Goal: Check status

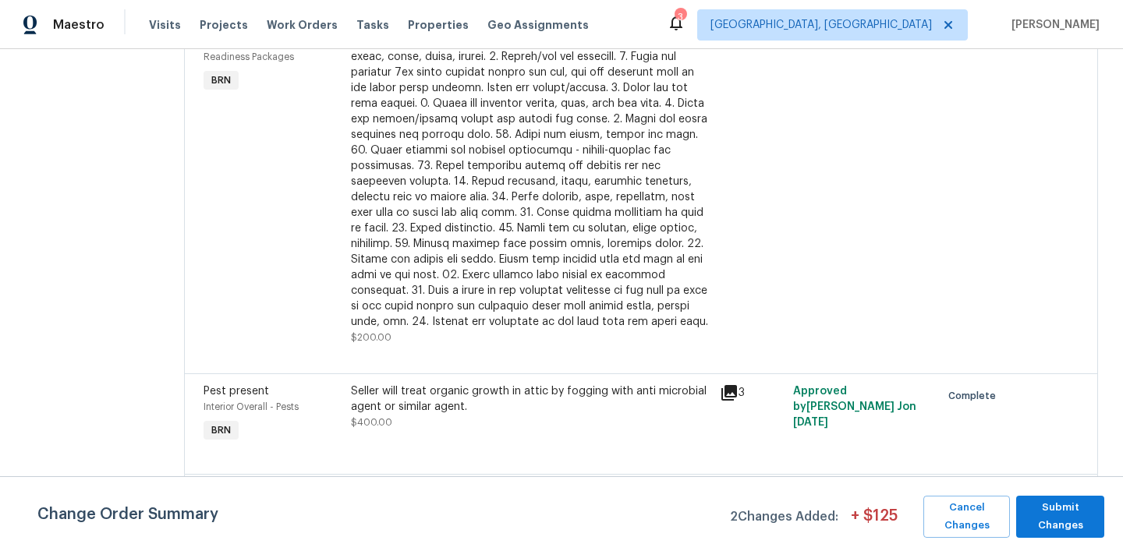
scroll to position [477, 0]
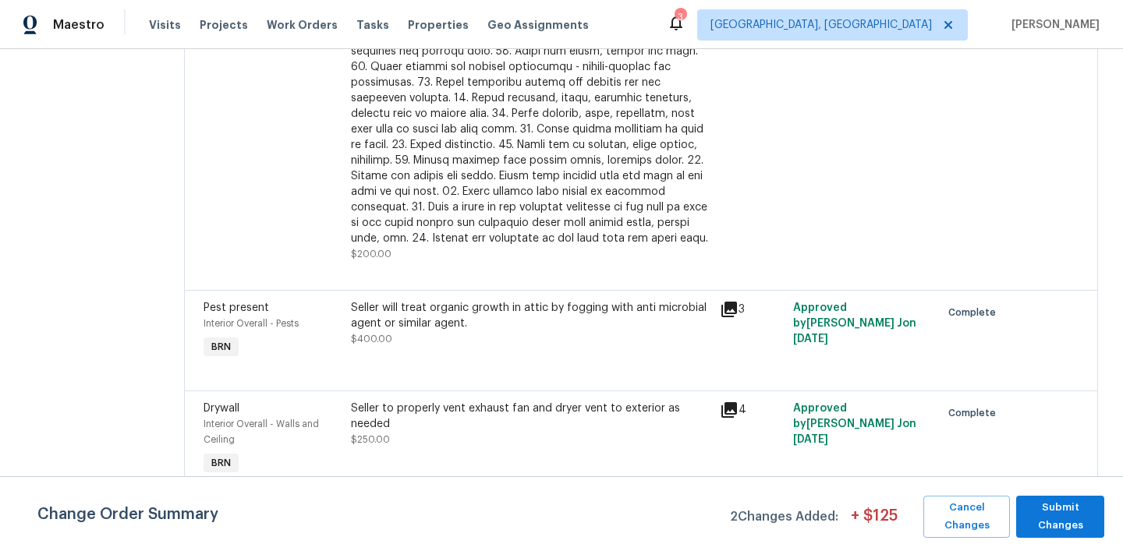
click at [731, 312] on icon at bounding box center [729, 310] width 16 height 16
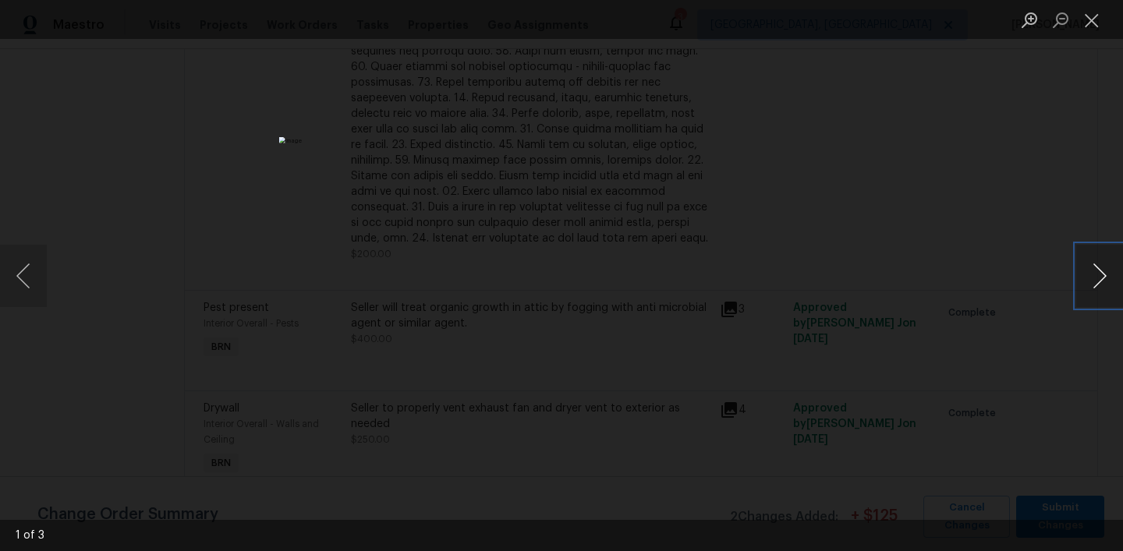
click at [1088, 285] on button "Next image" at bounding box center [1099, 276] width 47 height 62
click at [1023, 318] on div "Lightbox" at bounding box center [561, 275] width 1123 height 551
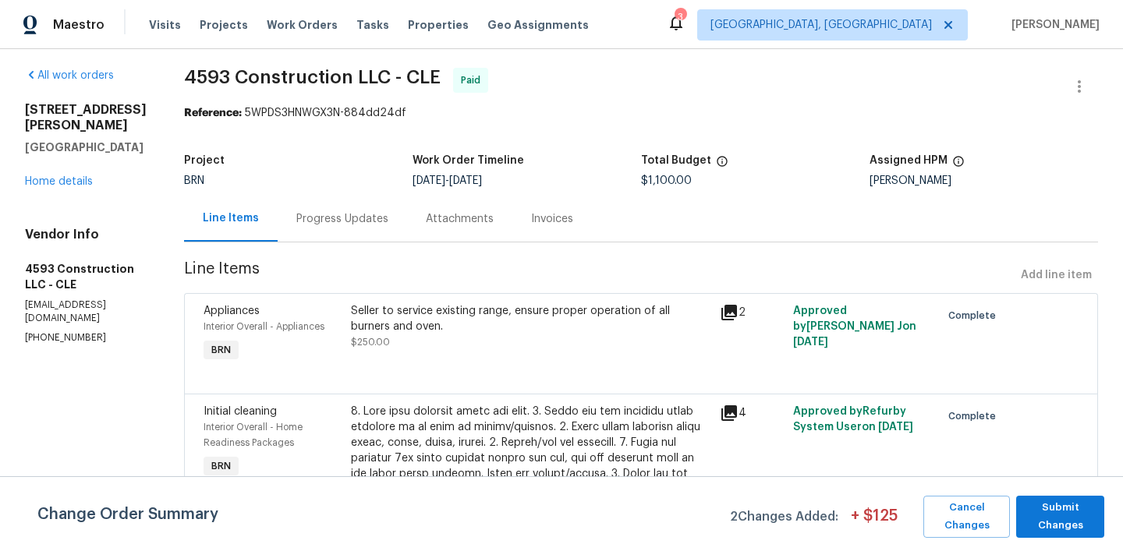
scroll to position [0, 0]
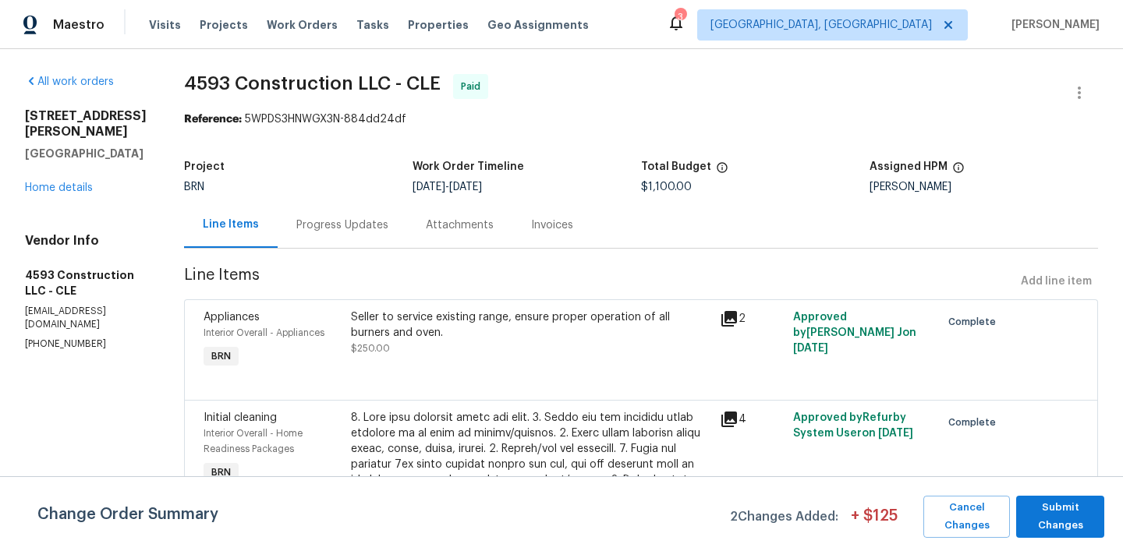
click at [483, 225] on div "Attachments" at bounding box center [460, 226] width 68 height 16
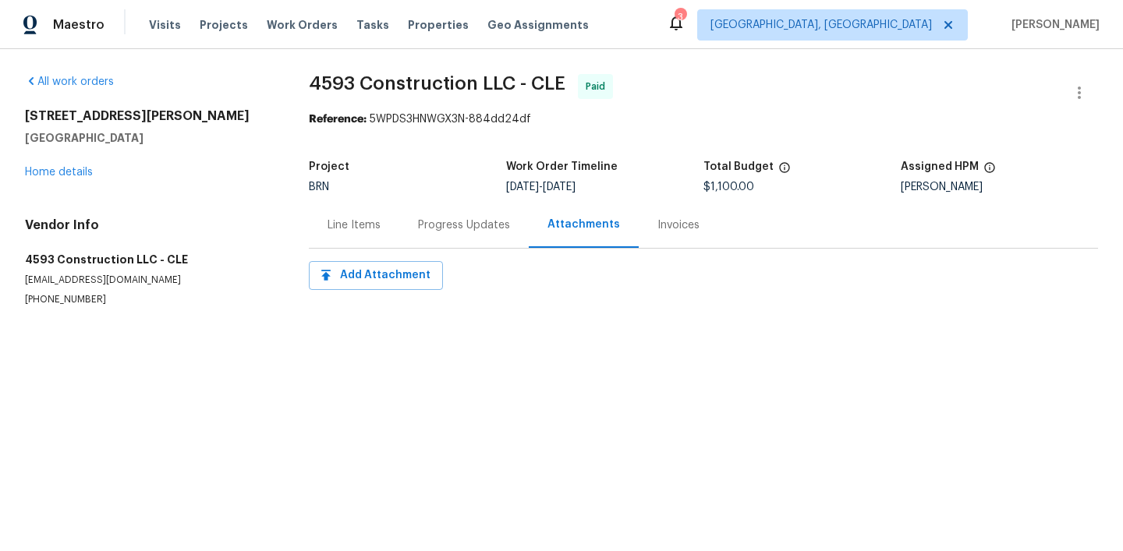
click at [657, 225] on div "Invoices" at bounding box center [678, 226] width 42 height 16
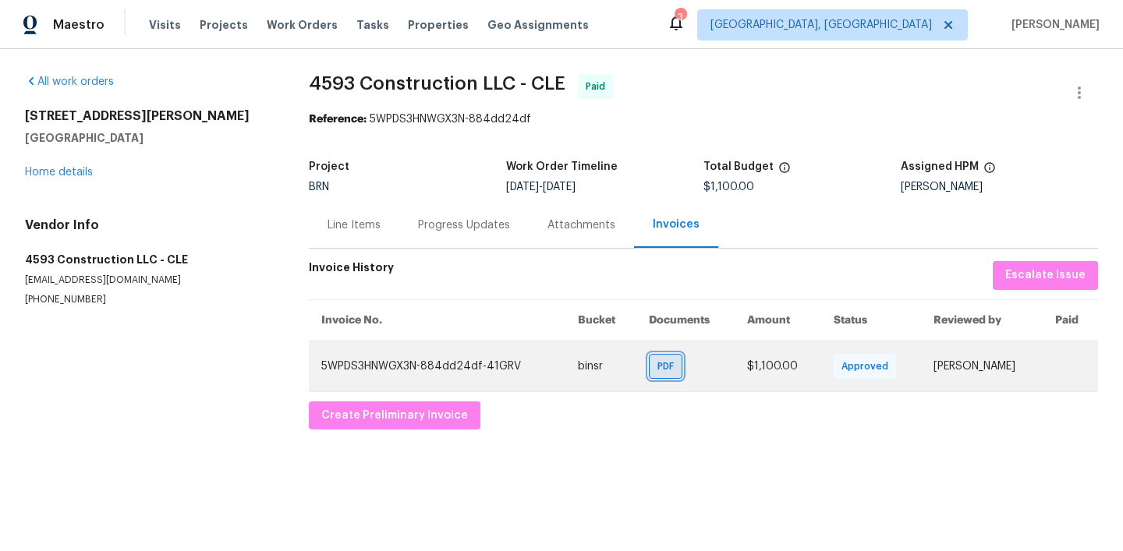
click at [649, 364] on div "PDF" at bounding box center [666, 366] width 34 height 25
